Goal: Transaction & Acquisition: Purchase product/service

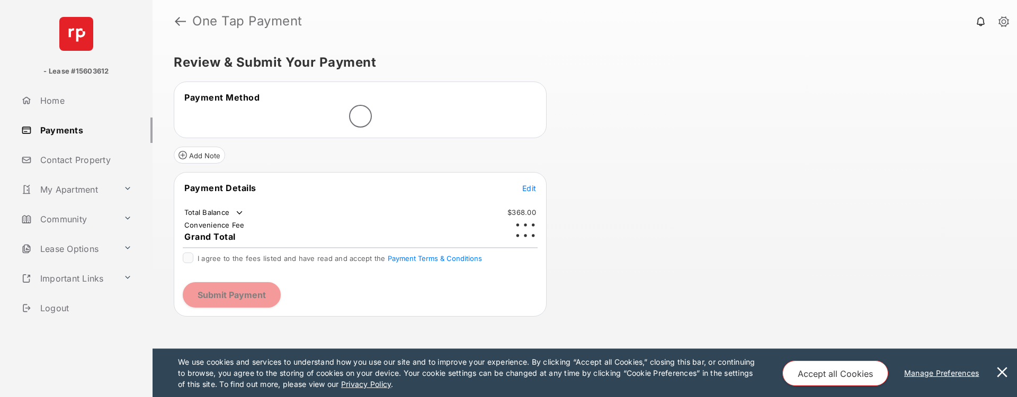
click at [1005, 371] on button at bounding box center [1001, 373] width 21 height 48
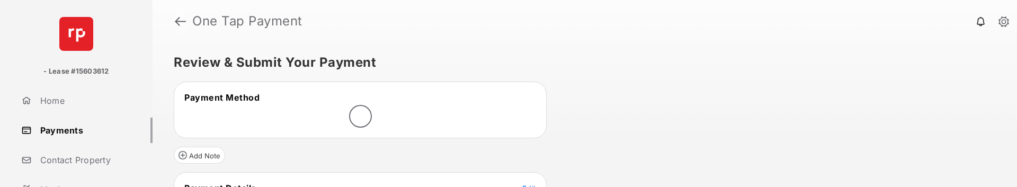
click at [179, 21] on link at bounding box center [180, 20] width 11 height 25
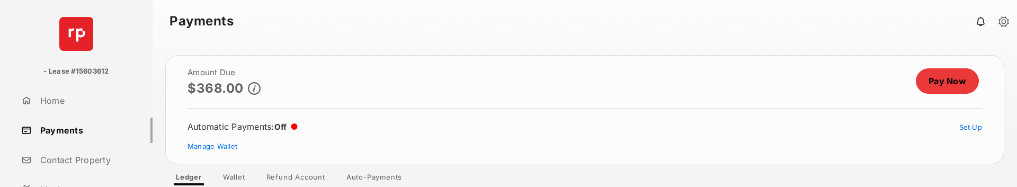
click at [944, 83] on link "Pay Now" at bounding box center [946, 80] width 63 height 25
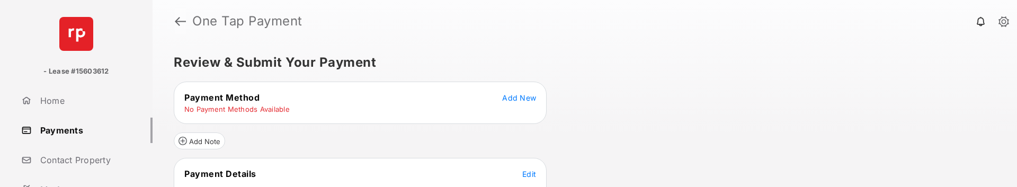
click at [179, 26] on link at bounding box center [180, 20] width 11 height 25
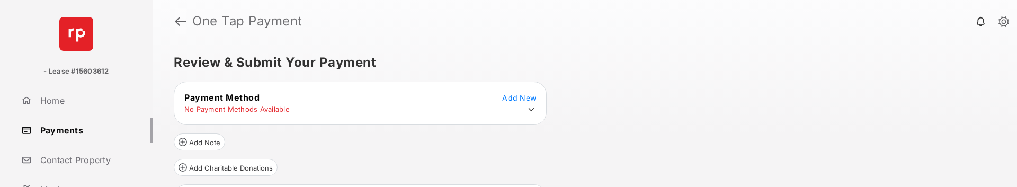
click at [175, 21] on link at bounding box center [180, 20] width 11 height 25
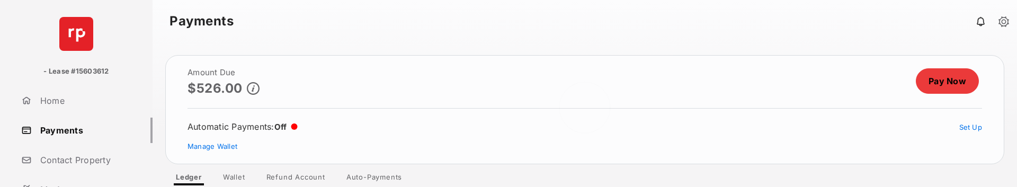
click at [936, 84] on div at bounding box center [584, 114] width 864 height 145
click at [936, 84] on link "Pay Now" at bounding box center [946, 80] width 63 height 25
